Goal: Information Seeking & Learning: Compare options

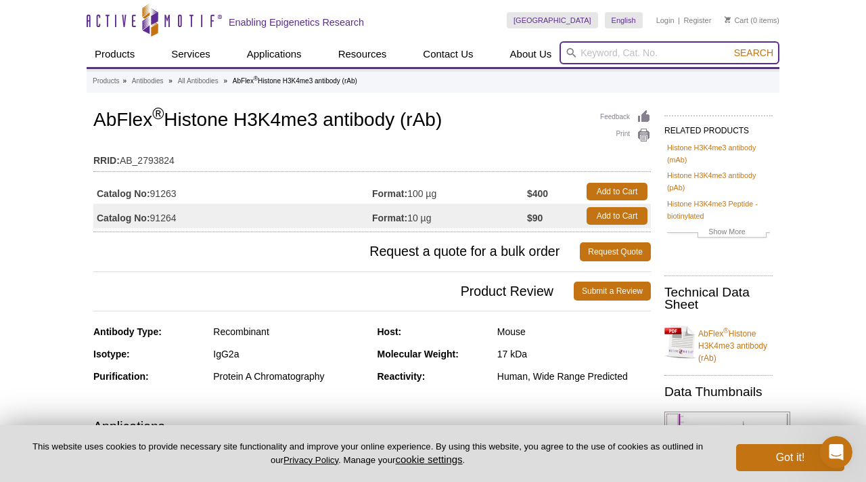
click at [599, 52] on input "search" at bounding box center [669, 52] width 220 height 23
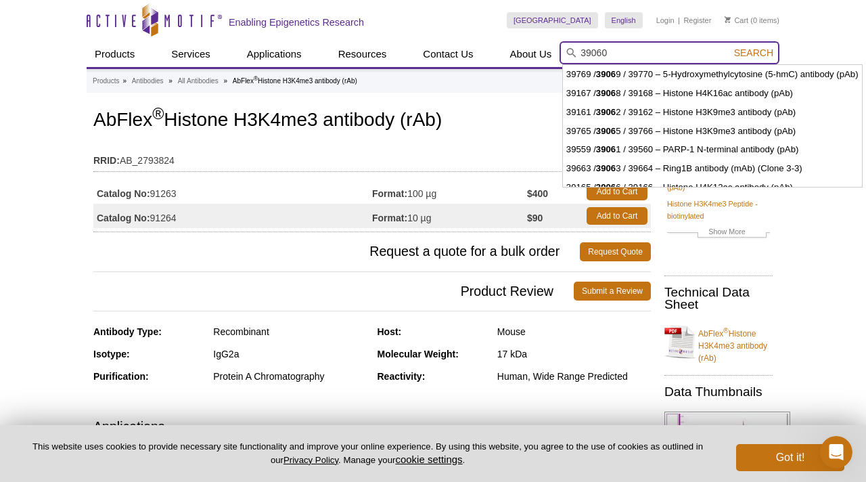
type input "39060"
click at [730, 47] on button "Search" at bounding box center [753, 53] width 47 height 12
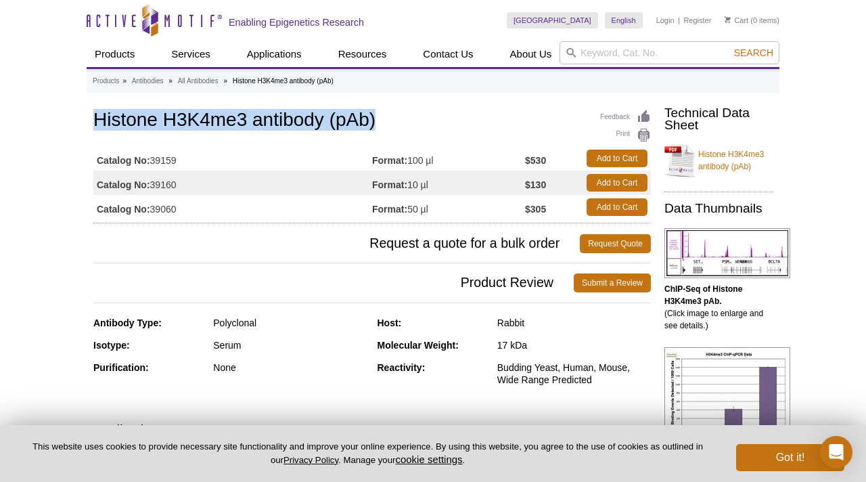
drag, startPoint x: 94, startPoint y: 118, endPoint x: 375, endPoint y: 118, distance: 280.7
click at [375, 118] on h1 "Histone H3K4me3 antibody (pAb)" at bounding box center [371, 121] width 557 height 23
copy h1 "Histone H3K4me3 antibody (pAb)"
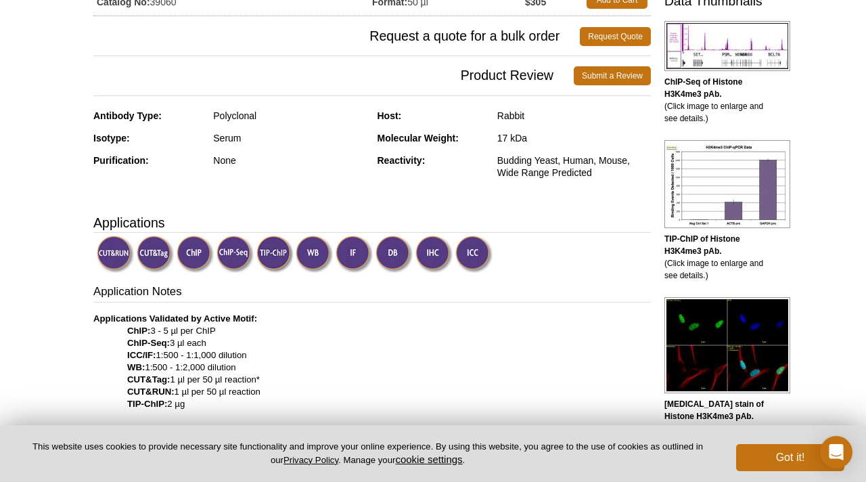
scroll to position [227, 0]
